Goal: Task Accomplishment & Management: Complete application form

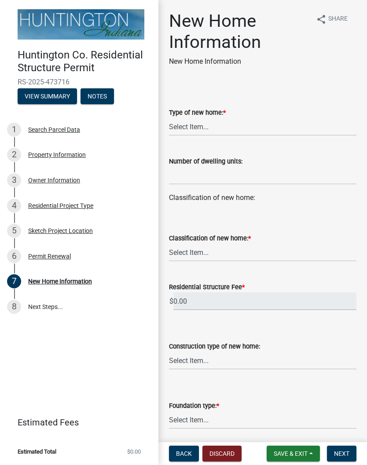
click at [222, 242] on label "Classification of new home: *" at bounding box center [210, 239] width 82 height 6
click at [222, 244] on select "Select Item... stick-built modular manufactured" at bounding box center [262, 253] width 187 height 18
select select "534643a5-49eb-4eef-b055-3574304c1da7"
click at [206, 123] on select "Select Item... single-family dwelling two-family dwelling multi-family dwelling" at bounding box center [262, 127] width 187 height 18
select select "a50e9ddb-1b16-496f-b25c-a9ac2ddf3e7c"
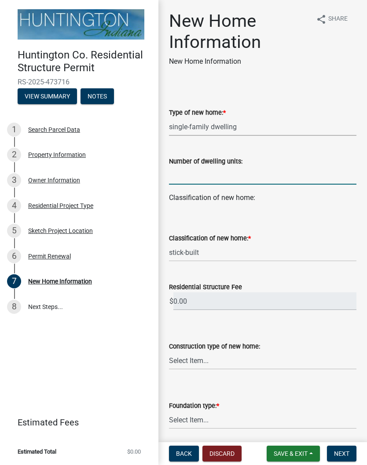
click at [239, 176] on input "text" at bounding box center [262, 176] width 187 height 18
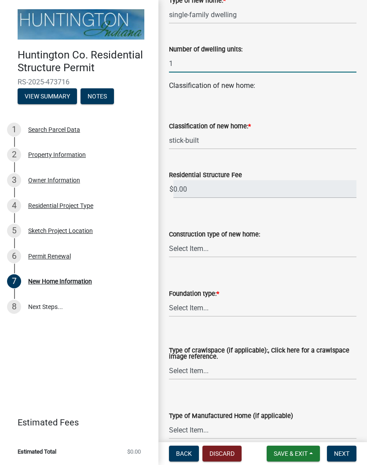
scroll to position [113, 0]
type input "1"
click at [240, 190] on input "0.00" at bounding box center [264, 189] width 183 height 18
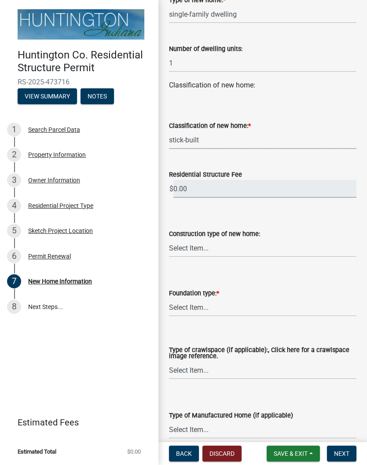
click at [249, 140] on select "Select Item... stick-built modular manufactured" at bounding box center [262, 140] width 187 height 18
click at [252, 192] on input "0.00" at bounding box center [264, 189] width 183 height 18
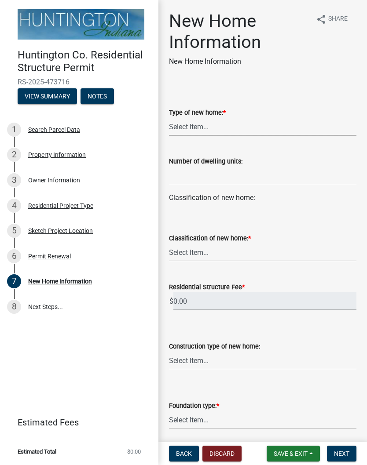
click at [195, 134] on select "Select Item... single-family dwelling two-family dwelling multi-family dwelling" at bounding box center [262, 127] width 187 height 18
select select "a50e9ddb-1b16-496f-b25c-a9ac2ddf3e7c"
click at [223, 171] on input "text" at bounding box center [262, 176] width 187 height 18
type input "1"
click at [226, 222] on div "Classification of new home: * Select Item... stick-built modular manufactured" at bounding box center [262, 235] width 187 height 51
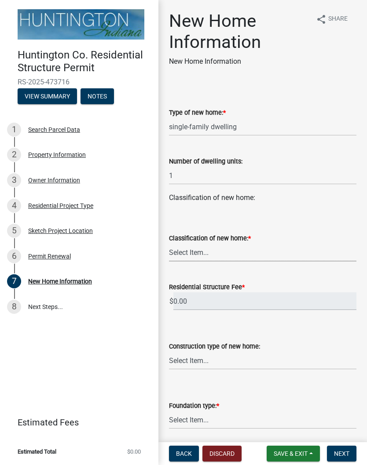
click at [203, 252] on select "Select Item... stick-built modular manufactured" at bounding box center [262, 253] width 187 height 18
select select "534643a5-49eb-4eef-b055-3574304c1da7"
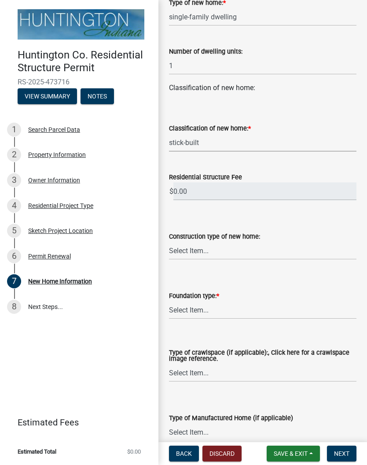
scroll to position [154, 0]
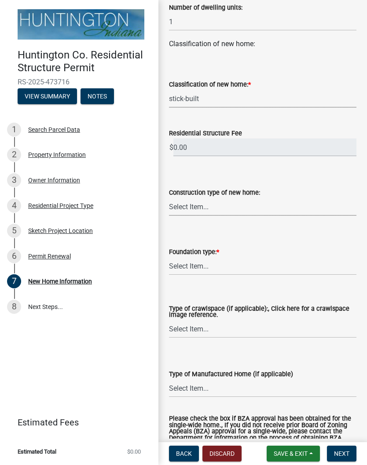
click at [225, 209] on select "Select Item... Wood frame Steel Masonry Pole" at bounding box center [262, 207] width 187 height 18
select select "8b01548e-9964-4d4b-b908-cd2ea6df99cb"
click at [214, 268] on select "Select Item... Slab on grade: The minimum requirement is a 3.5" thick slab with…" at bounding box center [262, 266] width 187 height 18
select select "41a20be5-04ab-4379-9276-11703055c681"
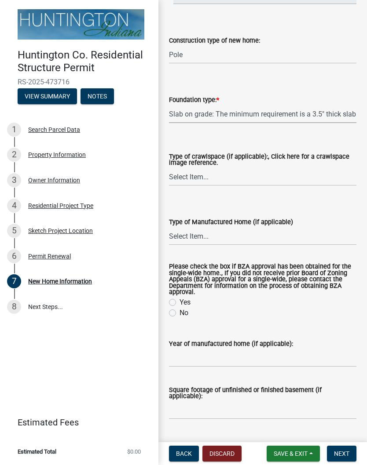
scroll to position [336, 0]
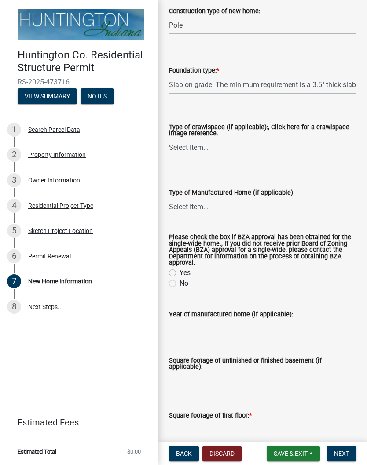
click at [249, 148] on select "Select Item... Vented Non-vented-humidifier no openings Conditioned Under-floor…" at bounding box center [262, 148] width 187 height 18
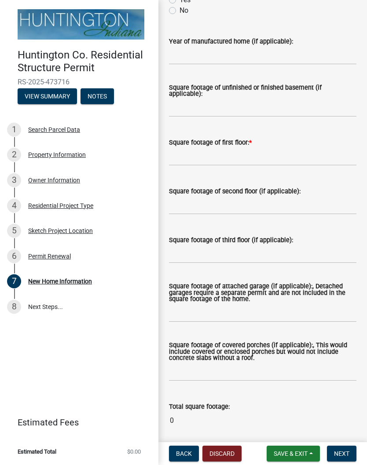
scroll to position [609, 0]
click at [209, 155] on input "text" at bounding box center [262, 156] width 187 height 18
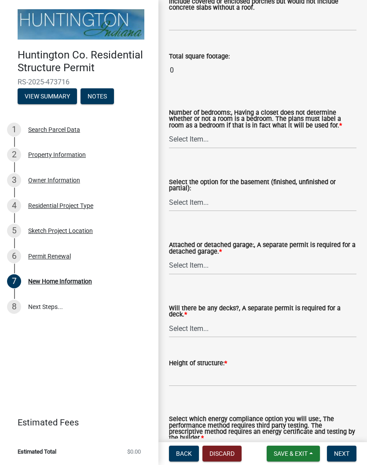
scroll to position [959, 0]
type input "1500"
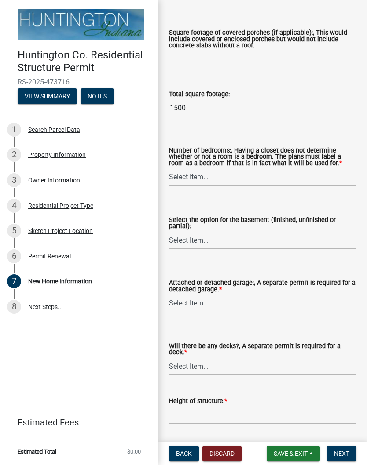
scroll to position [922, 0]
click at [215, 174] on select "Select Item... One Two Three Four Five Six or more" at bounding box center [262, 177] width 187 height 18
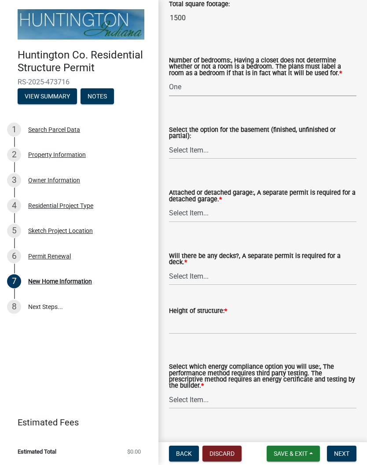
scroll to position [1012, 0]
click at [225, 90] on select "Select Item... One Two Three Four Five Six or more" at bounding box center [262, 87] width 187 height 18
select select "24c45ea2-3849-47b3-9717-f93aad5c98d7"
click at [225, 150] on select "Select Item... Completely finished Not finished at all Partially finished" at bounding box center [262, 150] width 187 height 18
click at [244, 219] on select "Select Item... Attached garage Detached garage No garage" at bounding box center [262, 213] width 187 height 18
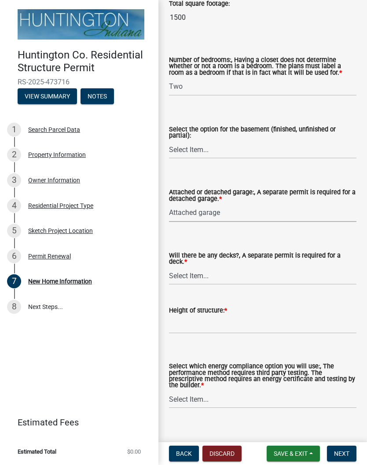
select select "d2a8bd4c-a097-4bce-9a5a-ff12fb5849af"
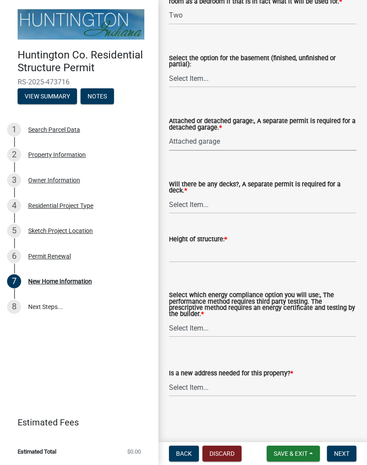
scroll to position [1085, 0]
click at [229, 209] on select "Select Item... Yes No" at bounding box center [262, 205] width 187 height 18
select select "0af2c62b-a54b-41df-9440-7e06c81f5ee1"
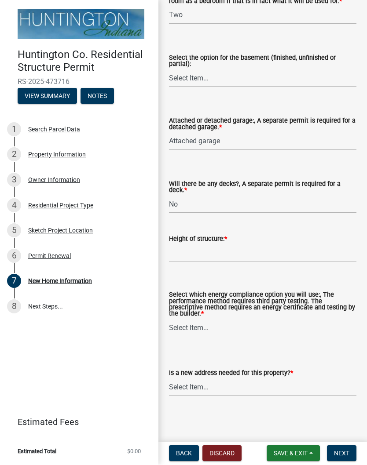
click at [210, 206] on select "Select Item... Yes No" at bounding box center [262, 205] width 187 height 18
click at [216, 249] on input "Height of structure: *" at bounding box center [262, 254] width 187 height 18
type input "14"
click at [195, 330] on select "Select Item... Performance method Prescriptive method Manufactured Home, not re…" at bounding box center [262, 328] width 187 height 18
click at [215, 322] on select "Select Item... Performance method Prescriptive method Manufactured Home, not re…" at bounding box center [262, 328] width 187 height 18
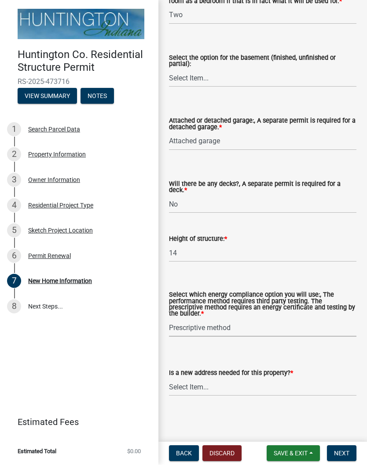
select select "8ebc9eb4-8ddc-4615-a23c-dd01b61ed39a"
click at [279, 388] on select "Select Item... Yes No" at bounding box center [262, 388] width 187 height 18
select select "d638f1d7-1d1f-46dd-bcea-eee6395e296b"
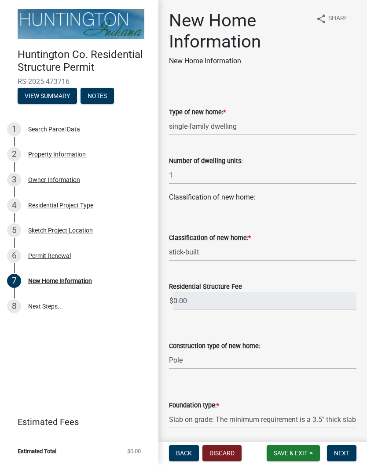
scroll to position [0, 0]
click at [58, 131] on div "Search Parcel Data" at bounding box center [54, 130] width 52 height 6
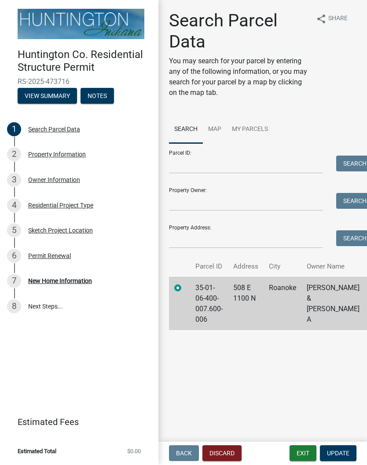
click at [284, 320] on td "Roanoke" at bounding box center [283, 304] width 38 height 53
click at [342, 458] on button "Update" at bounding box center [338, 454] width 37 height 16
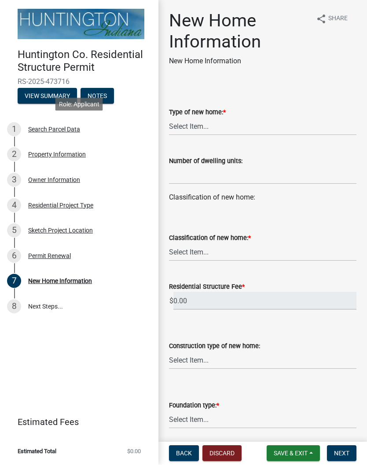
click at [59, 128] on div "Search Parcel Data" at bounding box center [54, 130] width 52 height 6
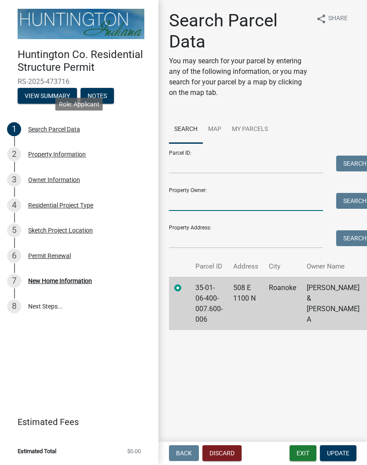
click at [225, 200] on input "Property Owner:" at bounding box center [246, 203] width 154 height 18
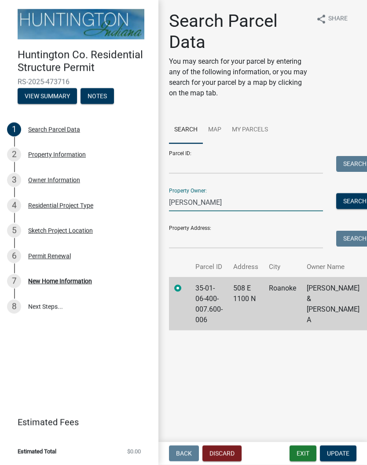
click at [352, 199] on button "Search" at bounding box center [354, 202] width 37 height 16
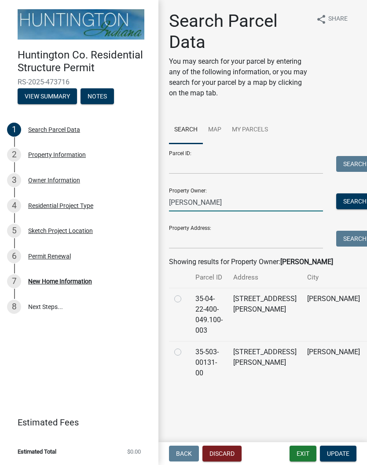
click at [287, 211] on input "Schmiedel" at bounding box center [246, 203] width 154 height 18
type input "S"
click at [222, 239] on input "Property Address:" at bounding box center [246, 240] width 154 height 18
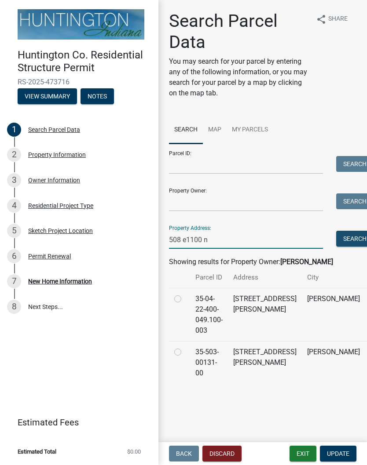
click at [348, 244] on button "Search" at bounding box center [354, 239] width 37 height 16
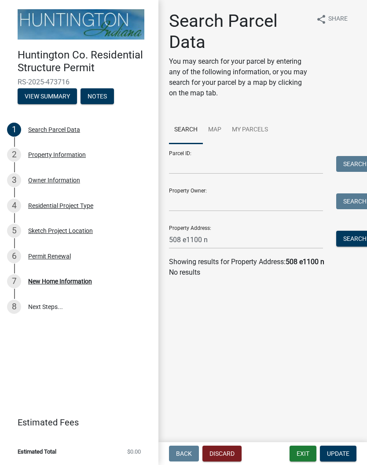
click at [260, 231] on input "508 e1100 n" at bounding box center [246, 240] width 154 height 18
click at [260, 248] on input "508 e1100 n" at bounding box center [246, 240] width 154 height 18
type input "508 e 1100 n"
click at [355, 236] on button "Search" at bounding box center [354, 239] width 37 height 16
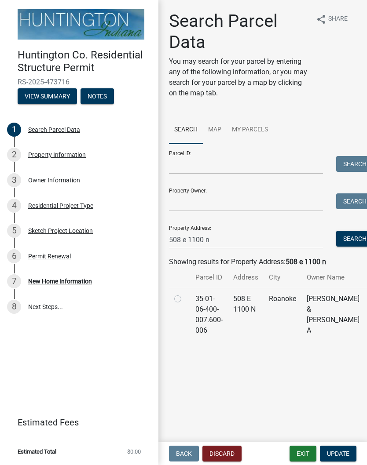
click at [190, 313] on td "35-01-06-400-007.600-006" at bounding box center [209, 314] width 38 height 53
click at [185, 294] on label at bounding box center [185, 294] width 0 height 0
click at [185, 300] on input "radio" at bounding box center [188, 297] width 6 height 6
radio input "true"
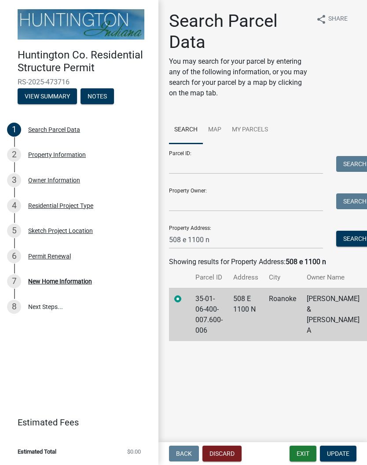
click at [342, 448] on button "Update" at bounding box center [338, 454] width 37 height 16
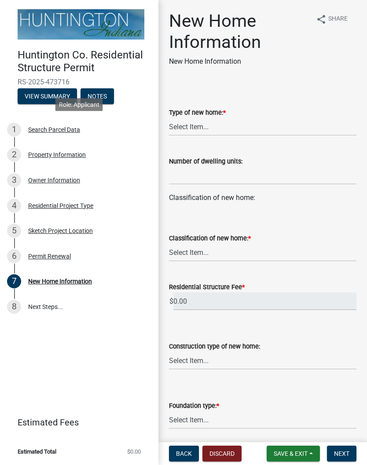
click at [66, 130] on div "Search Parcel Data" at bounding box center [54, 130] width 52 height 6
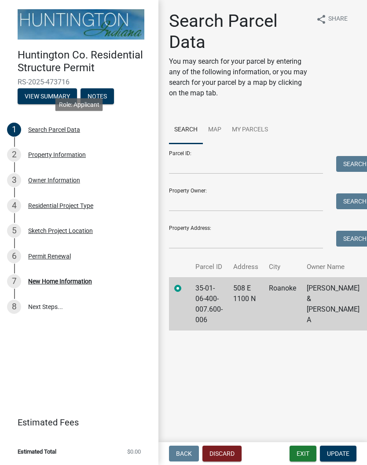
click at [56, 159] on div "2 Property Information" at bounding box center [75, 155] width 137 height 14
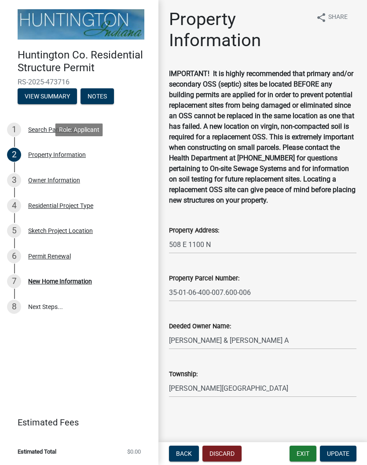
scroll to position [12, 0]
click at [65, 177] on div "Owner Information" at bounding box center [54, 180] width 52 height 6
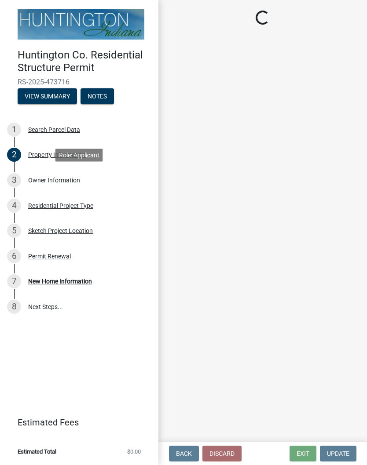
scroll to position [0, 0]
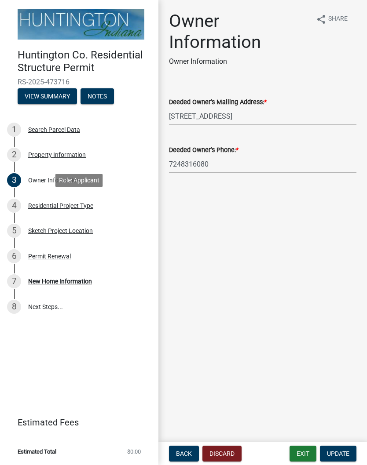
click at [74, 203] on div "Residential Project Type" at bounding box center [60, 206] width 65 height 6
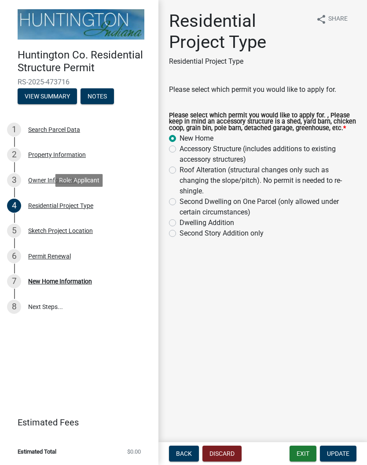
click at [66, 231] on div "Sketch Project Location" at bounding box center [60, 231] width 65 height 6
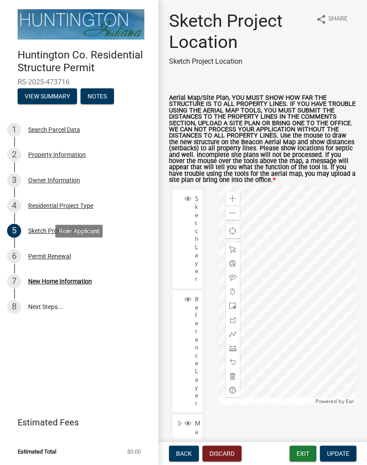
click at [62, 259] on div "Permit Renewal" at bounding box center [49, 256] width 43 height 6
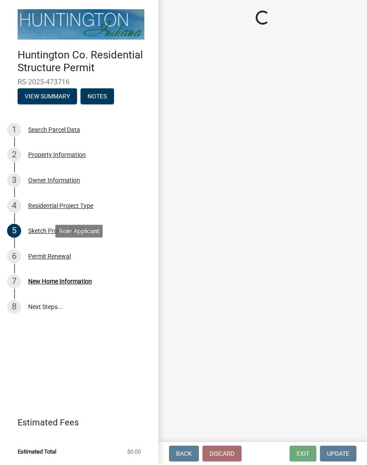
select select "7022fa2c-6c9f-4a5e-8d19-47b221a2a07d"
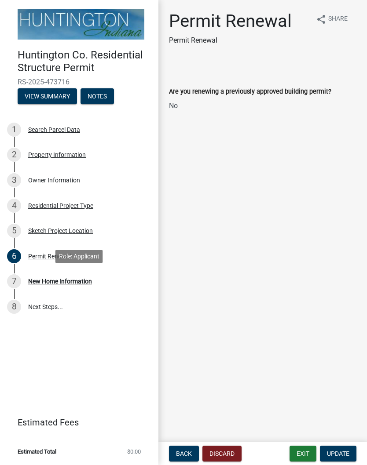
click at [60, 283] on div "New Home Information" at bounding box center [60, 281] width 64 height 6
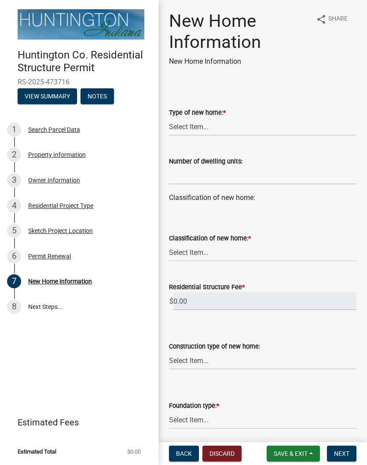
click at [45, 306] on link "8 Next Steps..." at bounding box center [79, 307] width 158 height 26
click at [62, 179] on div "Owner Information" at bounding box center [54, 180] width 52 height 6
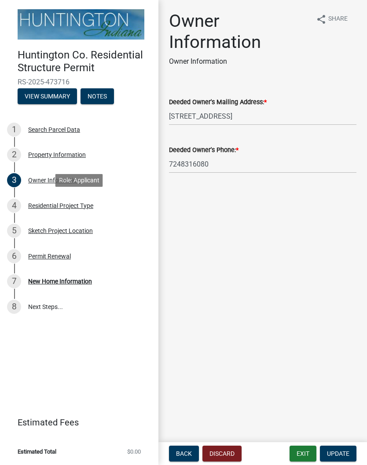
click at [69, 205] on div "Residential Project Type" at bounding box center [60, 206] width 65 height 6
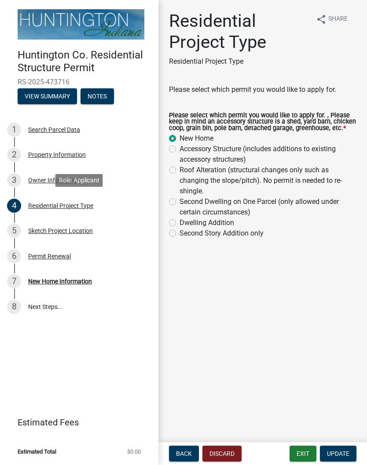
click at [59, 231] on div "Sketch Project Location" at bounding box center [60, 231] width 65 height 6
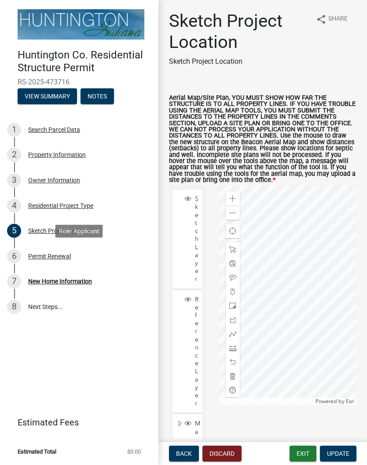
click at [58, 256] on div "Permit Renewal" at bounding box center [49, 256] width 43 height 6
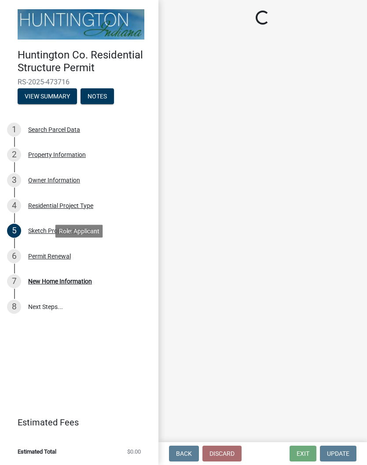
select select "7022fa2c-6c9f-4a5e-8d19-47b221a2a07d"
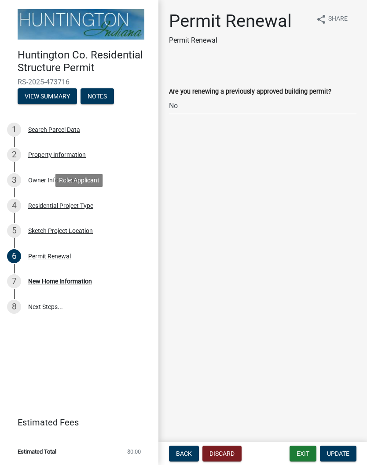
click at [68, 207] on div "Residential Project Type" at bounding box center [60, 206] width 65 height 6
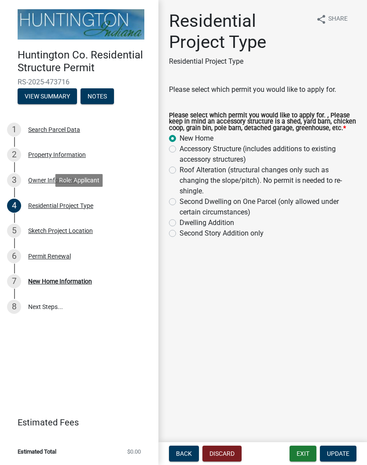
click at [74, 283] on div "New Home Information" at bounding box center [60, 281] width 64 height 6
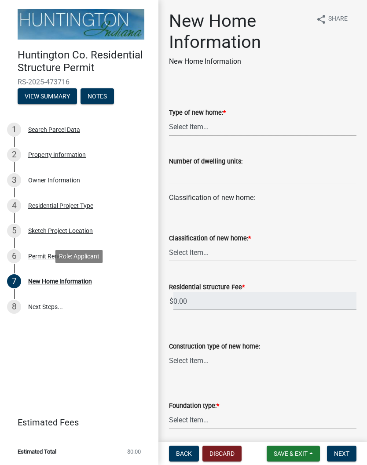
click at [208, 130] on select "Select Item... single-family dwelling two-family dwelling multi-family dwelling" at bounding box center [262, 127] width 187 height 18
select select "a50e9ddb-1b16-496f-b25c-a9ac2ddf3e7c"
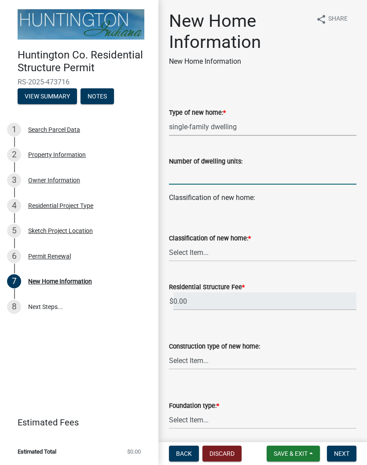
click at [248, 180] on input "text" at bounding box center [262, 176] width 187 height 18
type input "1"
click at [212, 255] on select "Select Item... stick-built modular manufactured" at bounding box center [262, 253] width 187 height 18
select select "534643a5-49eb-4eef-b055-3574304c1da7"
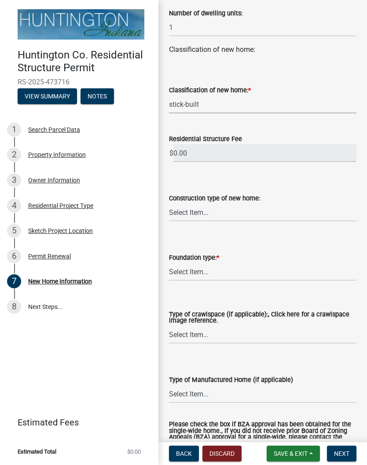
scroll to position [147, 0]
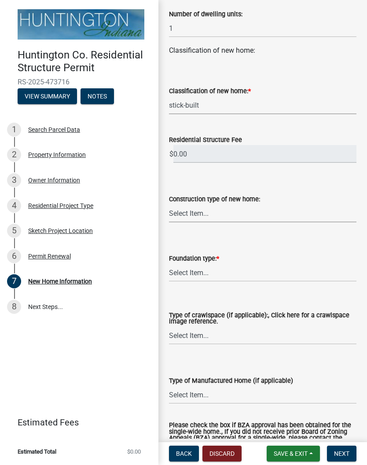
click at [239, 219] on select "Select Item... Wood frame Steel Masonry Pole" at bounding box center [262, 214] width 187 height 18
select select "7ac50c75-bd19-4200-a472-7ff7759bf044"
click at [225, 275] on select "Select Item... Slab on grade: The minimum requirement is a 3.5" thick slab with…" at bounding box center [262, 273] width 187 height 18
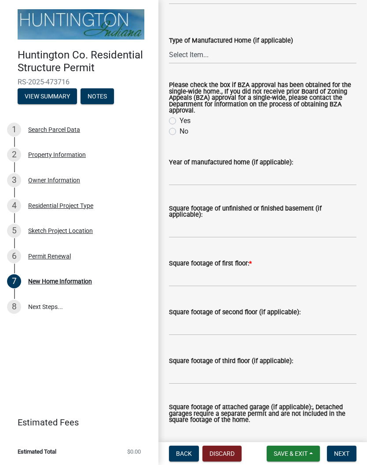
scroll to position [513, 0]
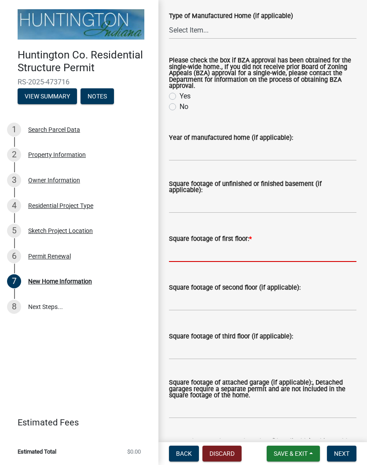
click at [243, 256] on form "Square footage of first floor: *" at bounding box center [262, 248] width 187 height 29
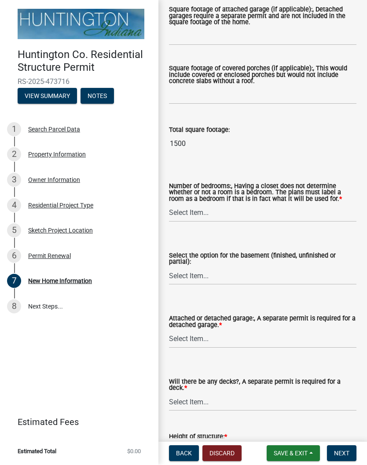
scroll to position [902, 0]
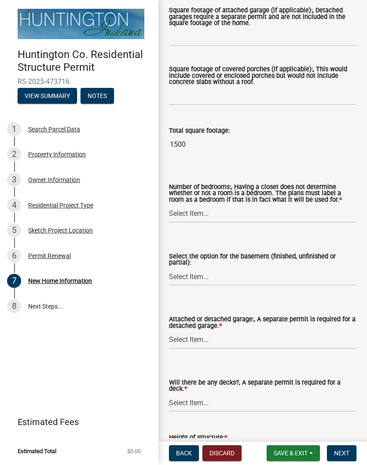
type input "1500"
click at [205, 217] on select "Select Item... One Two Three Four Five Six or more" at bounding box center [262, 214] width 187 height 18
select select "24c45ea2-3849-47b3-9717-f93aad5c98d7"
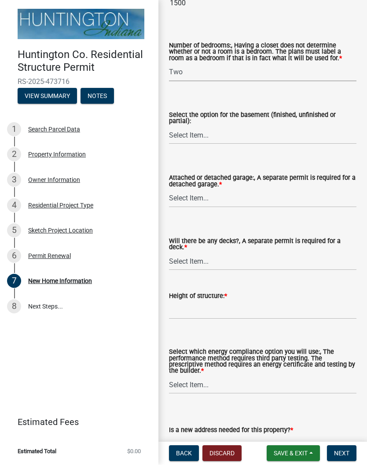
scroll to position [1042, 0]
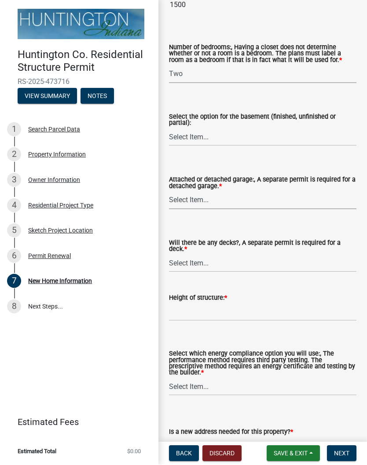
click at [239, 203] on select "Select Item... Attached garage Detached garage No garage" at bounding box center [262, 201] width 187 height 18
select select "d2a8bd4c-a097-4bce-9a5a-ff12fb5849af"
click at [224, 263] on select "Select Item... Yes No" at bounding box center [262, 264] width 187 height 18
select select "0af2c62b-a54b-41df-9440-7e06c81f5ee1"
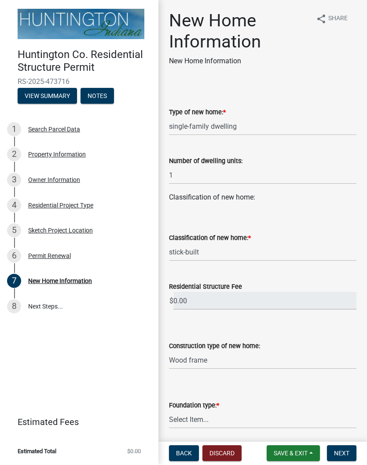
scroll to position [0, 0]
